Goal: Task Accomplishment & Management: Use online tool/utility

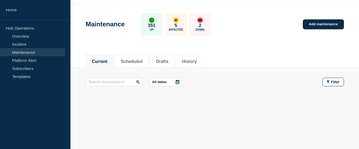
scroll to position [15, 0]
click at [19, 42] on link "Incident" at bounding box center [32, 44] width 65 height 8
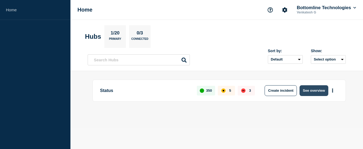
click at [307, 92] on button "See overview" at bounding box center [313, 90] width 28 height 11
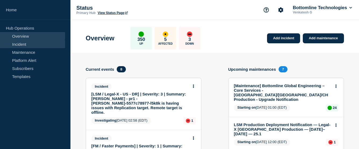
click at [25, 44] on link "Incident" at bounding box center [32, 44] width 65 height 8
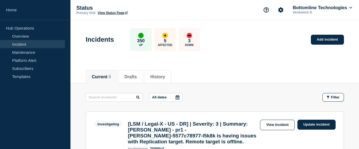
scroll to position [54, 0]
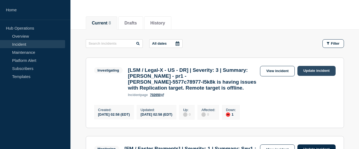
click at [308, 68] on link "Update incident" at bounding box center [316, 71] width 38 height 10
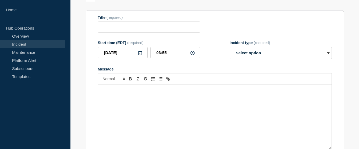
type input "[LSM / Legal-X - US - DR] | Severity: 3 | Summary: [PERSON_NAME] - pr1 - [PERSO…"
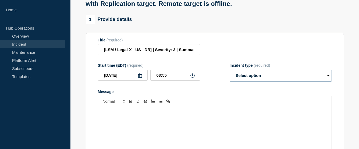
click at [253, 81] on select "Select option Investigating Identified Monitoring Resolved" at bounding box center [280, 76] width 102 height 12
select select "resolved"
click at [229, 75] on select "Select option Investigating Identified Monitoring Resolved" at bounding box center [280, 76] width 102 height 12
click at [149, 115] on p "Message" at bounding box center [214, 112] width 225 height 5
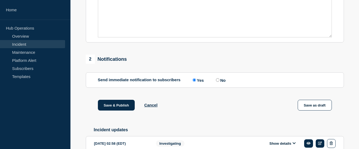
scroll to position [222, 0]
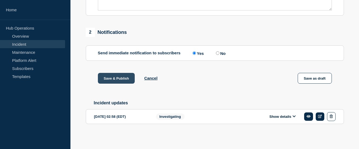
click at [111, 77] on button "Save & Publish" at bounding box center [116, 78] width 37 height 11
